Goal: Find contact information: Find contact information

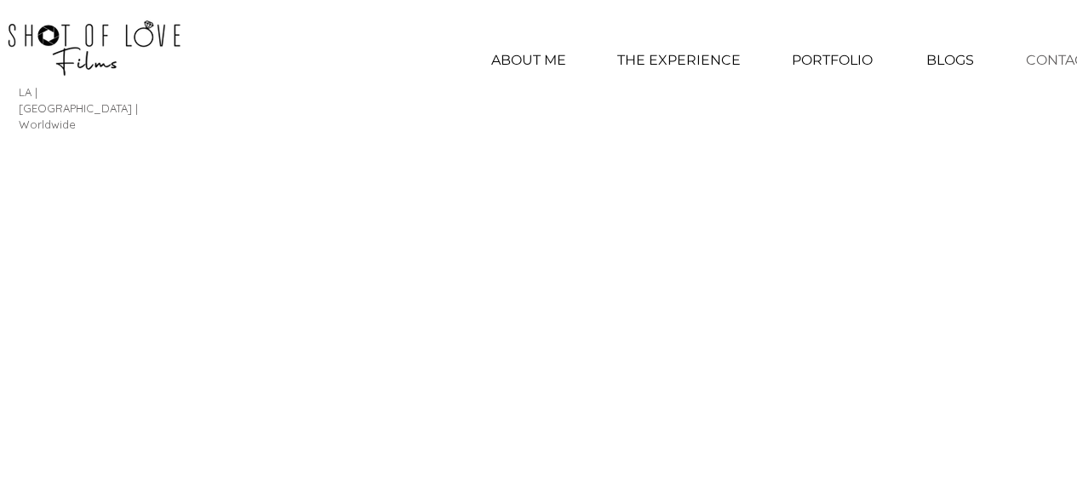
click at [1060, 55] on p "CONTACT" at bounding box center [1059, 60] width 83 height 43
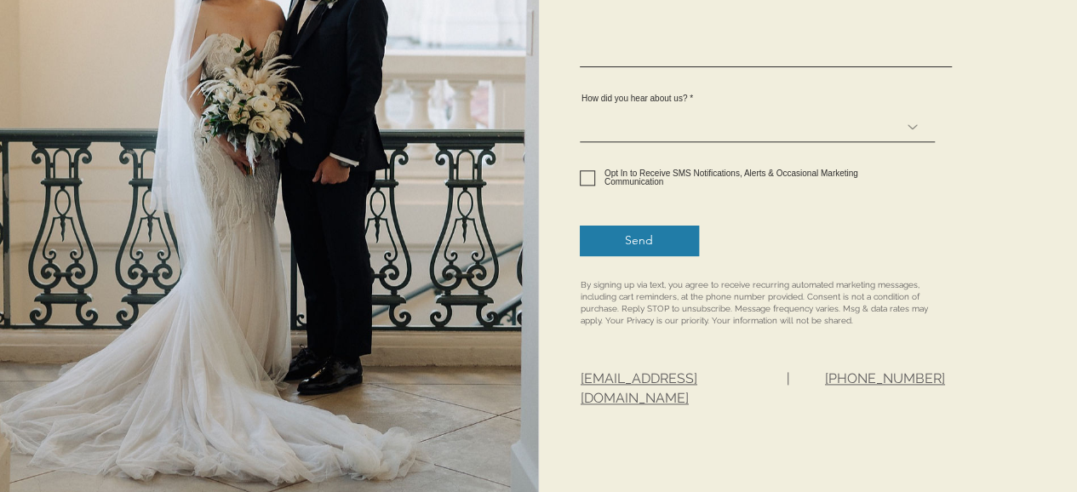
scroll to position [891, 0]
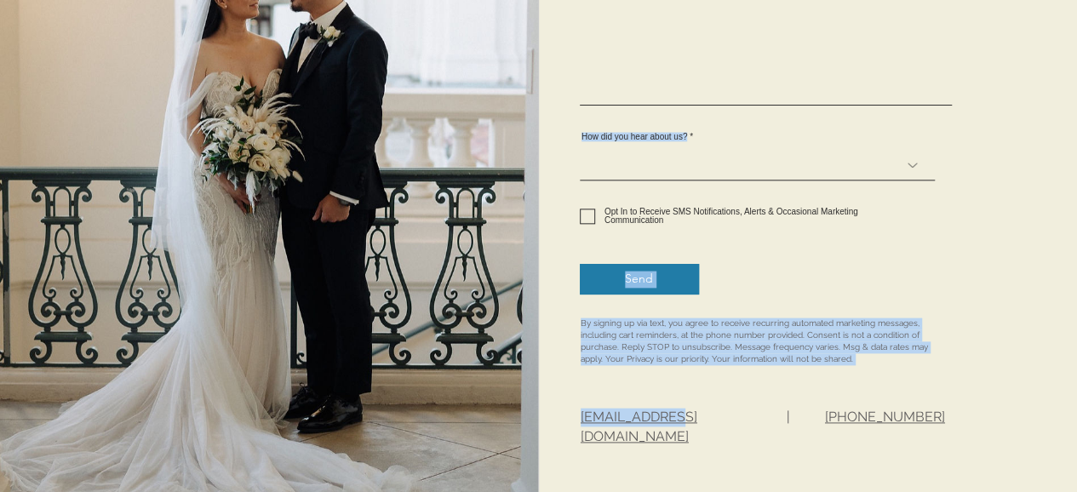
drag, startPoint x: 753, startPoint y: 413, endPoint x: 667, endPoint y: 420, distance: 86.3
click at [667, 420] on div "We look forward to chatting with you! First Name Last Name Email Phone Estimate…" at bounding box center [808, 93] width 539 height 1276
click at [641, 444] on div at bounding box center [808, 93] width 539 height 1276
drag, startPoint x: 577, startPoint y: 419, endPoint x: 666, endPoint y: 416, distance: 88.6
click at [666, 416] on div "We look forward to chatting with you! First Name Last Name Email Phone Estimate…" at bounding box center [808, 93] width 539 height 1276
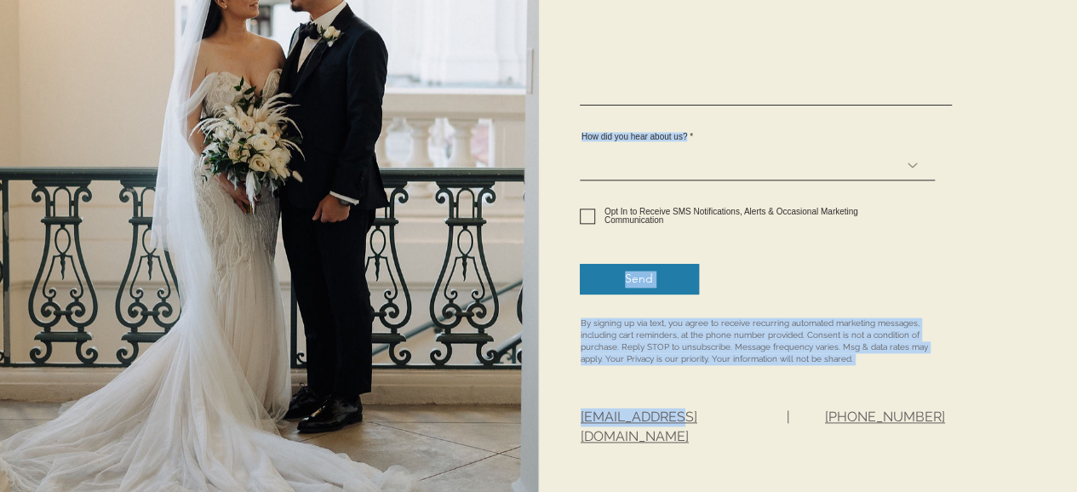
click at [698, 414] on span "[EMAIL_ADDRESS][DOMAIN_NAME]" at bounding box center [639, 426] width 117 height 35
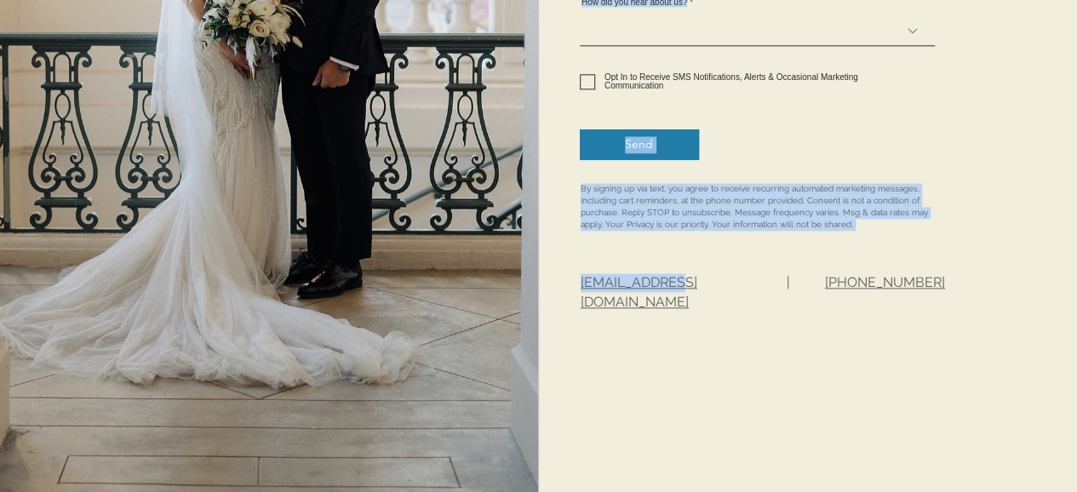
scroll to position [976, 0]
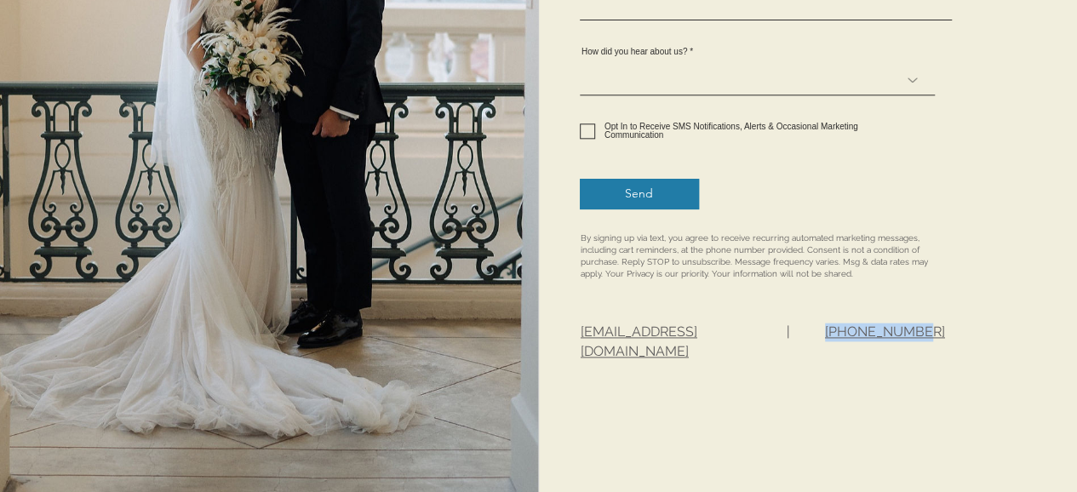
drag, startPoint x: 914, startPoint y: 329, endPoint x: 827, endPoint y: 331, distance: 86.9
click at [827, 331] on p "[PHONE_NUMBER]" at bounding box center [898, 332] width 147 height 19
copy span "[PHONE_NUMBER]"
